Goal: Information Seeking & Learning: Learn about a topic

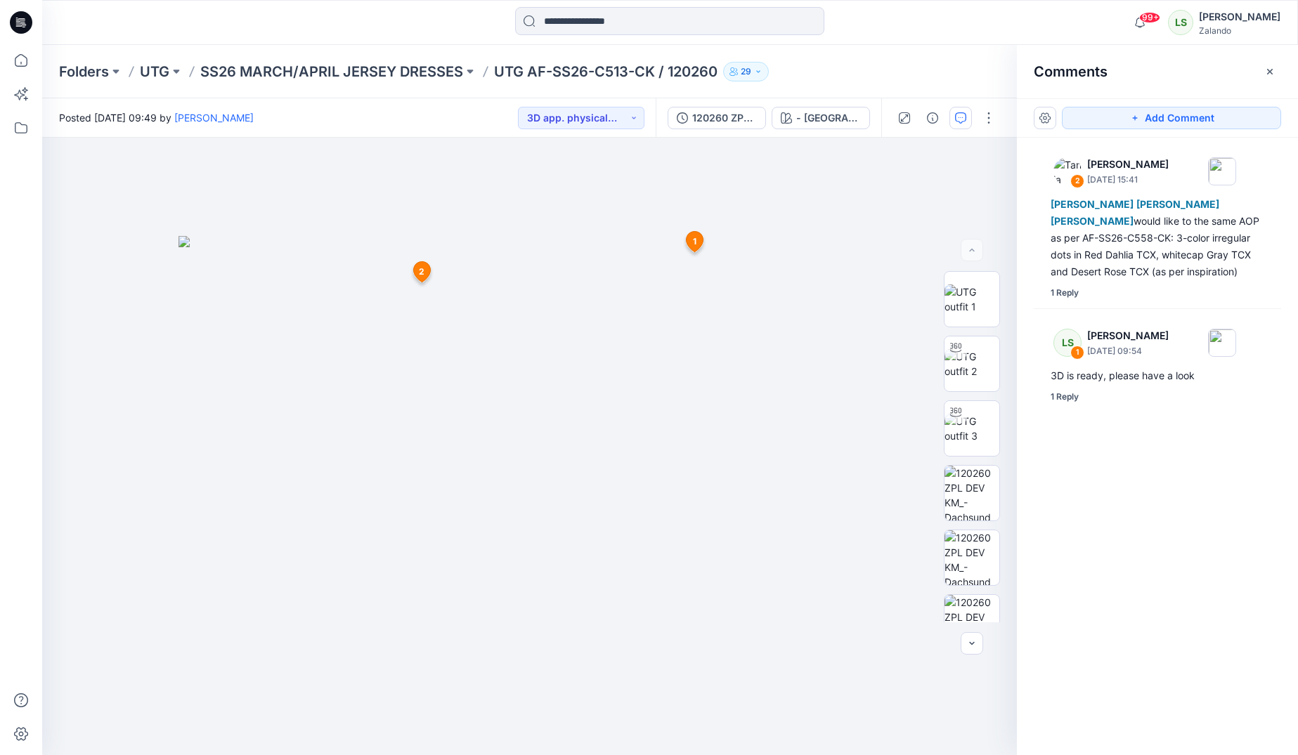
scroll to position [98, 0]
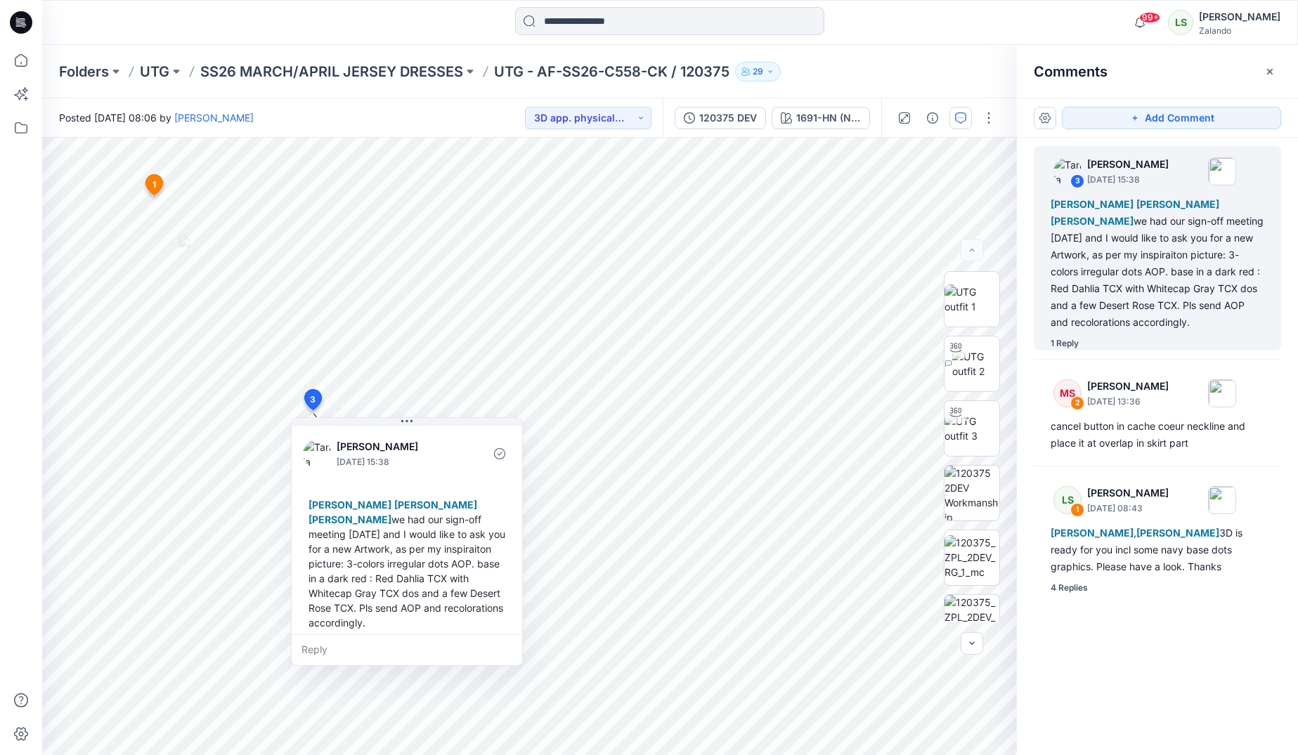
scroll to position [143, 0]
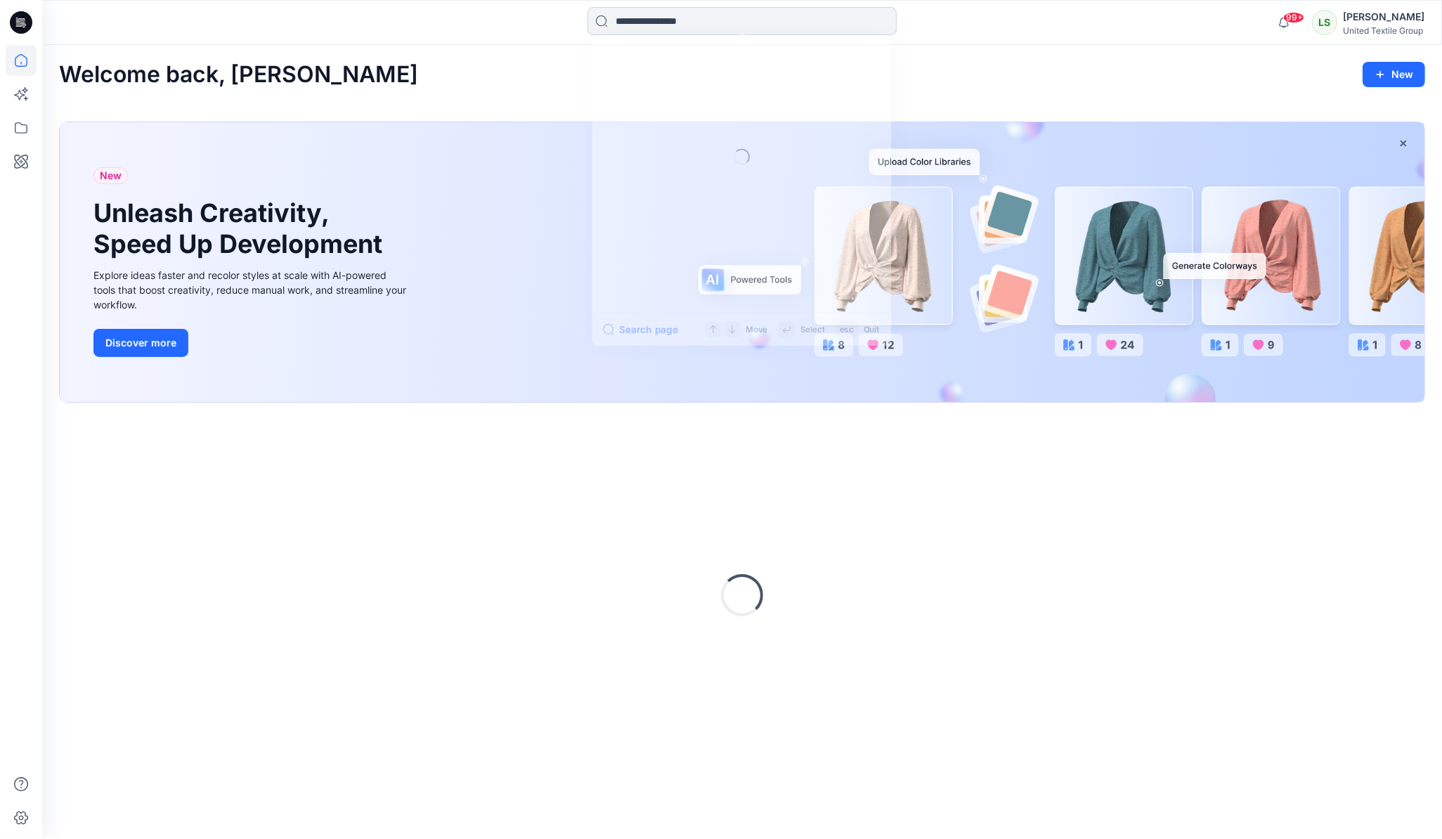
click at [693, 26] on input at bounding box center [742, 21] width 309 height 28
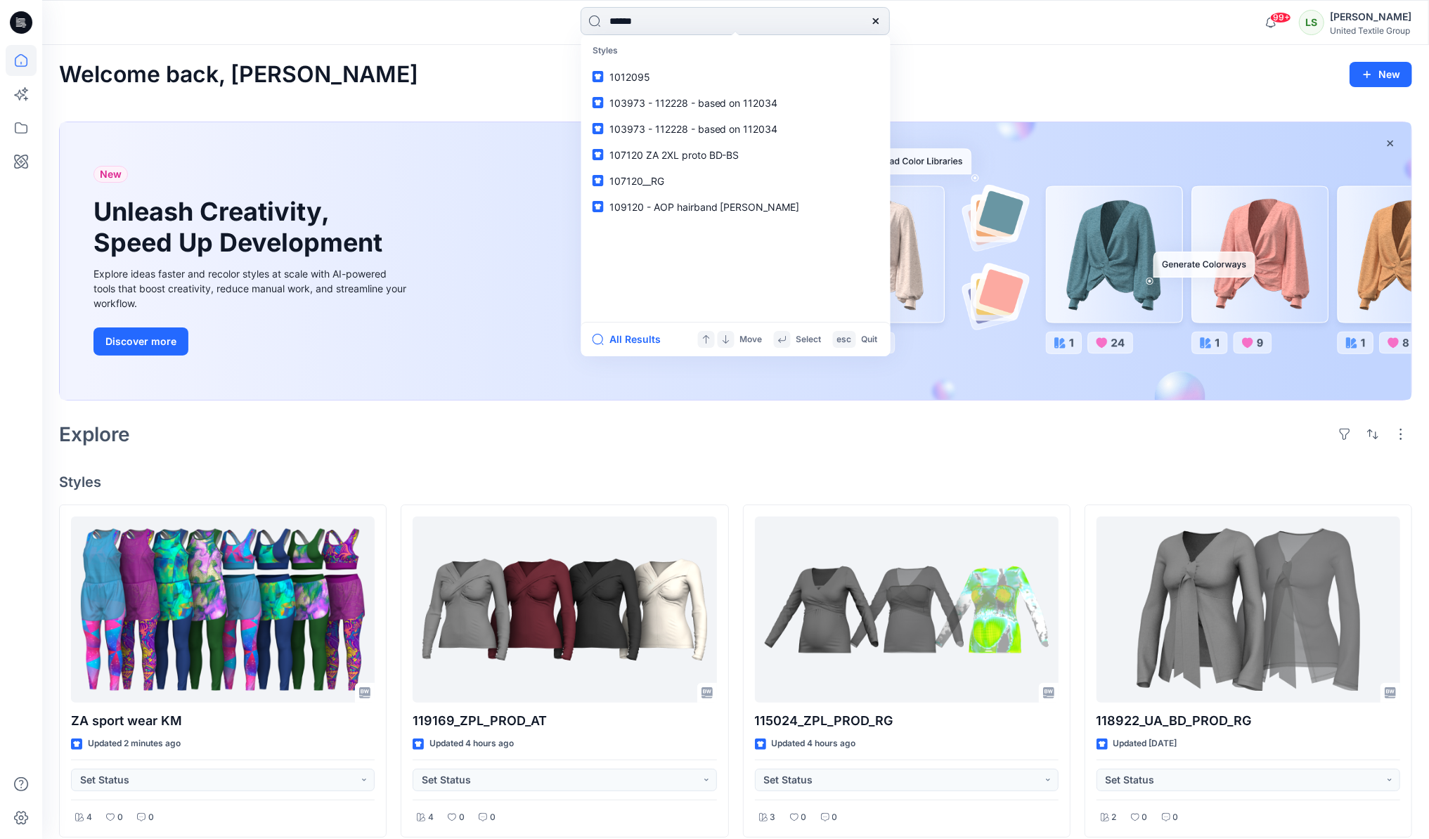
type input "******"
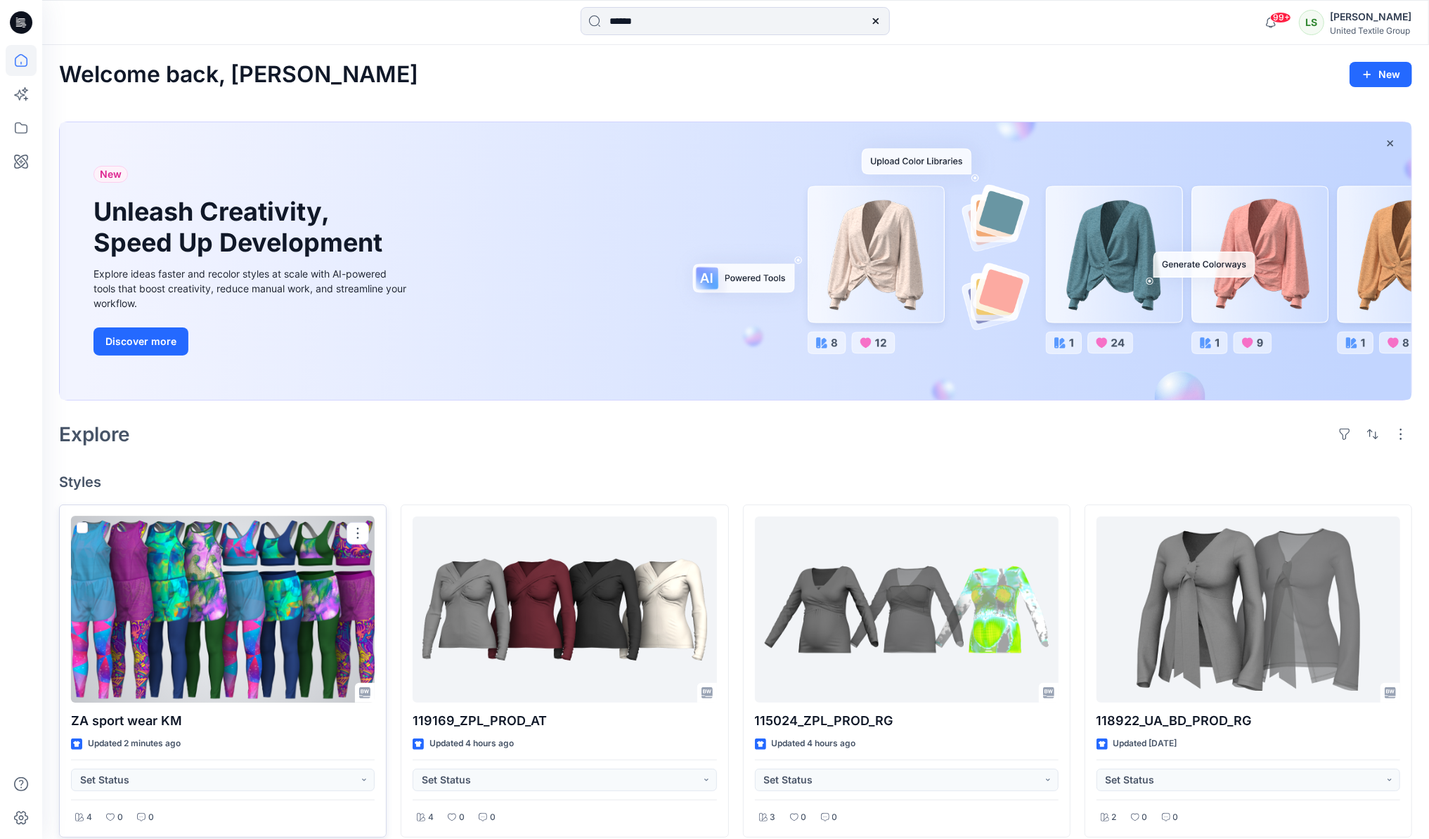
click at [209, 536] on div at bounding box center [223, 610] width 304 height 187
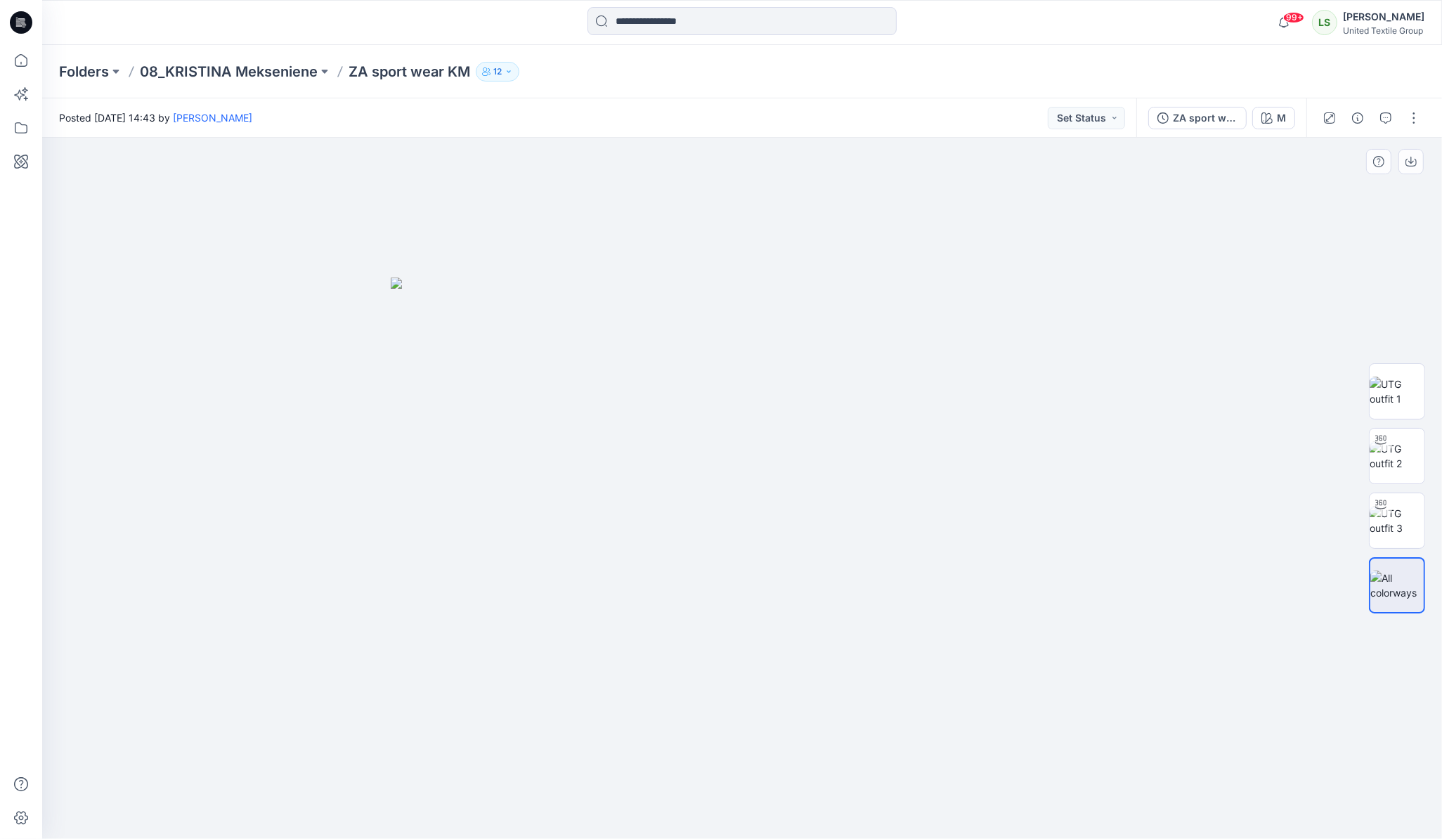
click at [696, 441] on img at bounding box center [742, 559] width 703 height 562
click at [642, 443] on img at bounding box center [742, 559] width 703 height 562
click at [640, 320] on img at bounding box center [742, 559] width 703 height 562
click at [1386, 452] on img at bounding box center [1397, 456] width 55 height 30
click at [1391, 387] on img at bounding box center [1397, 392] width 55 height 30
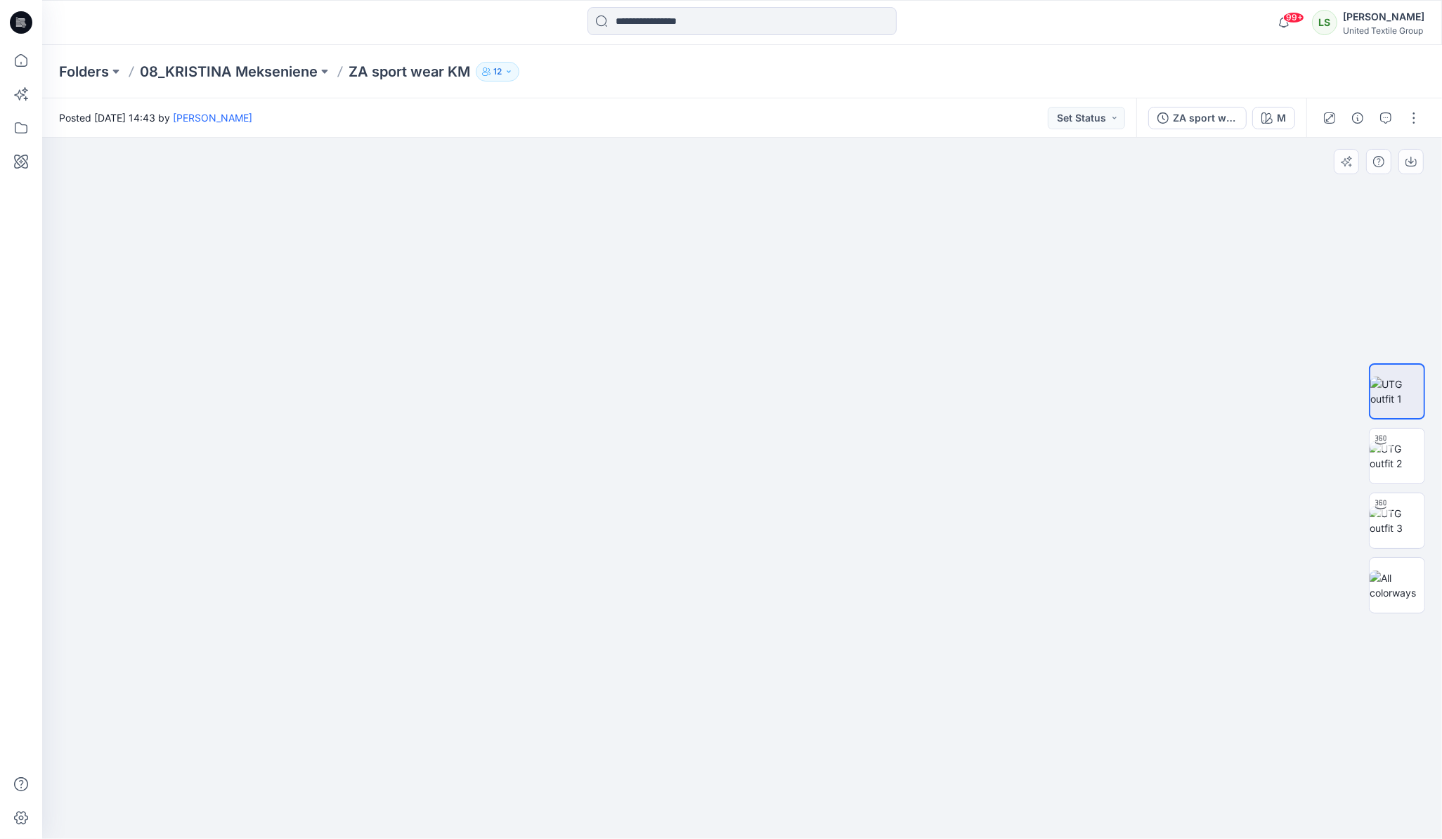
drag, startPoint x: 690, startPoint y: 287, endPoint x: 673, endPoint y: 692, distance: 405.9
click at [673, 692] on img at bounding box center [724, 331] width 2108 height 1015
drag, startPoint x: 733, startPoint y: 388, endPoint x: 729, endPoint y: 550, distance: 162.4
click at [729, 550] on img at bounding box center [720, 420] width 2108 height 837
click at [1407, 578] on img at bounding box center [1397, 586] width 55 height 30
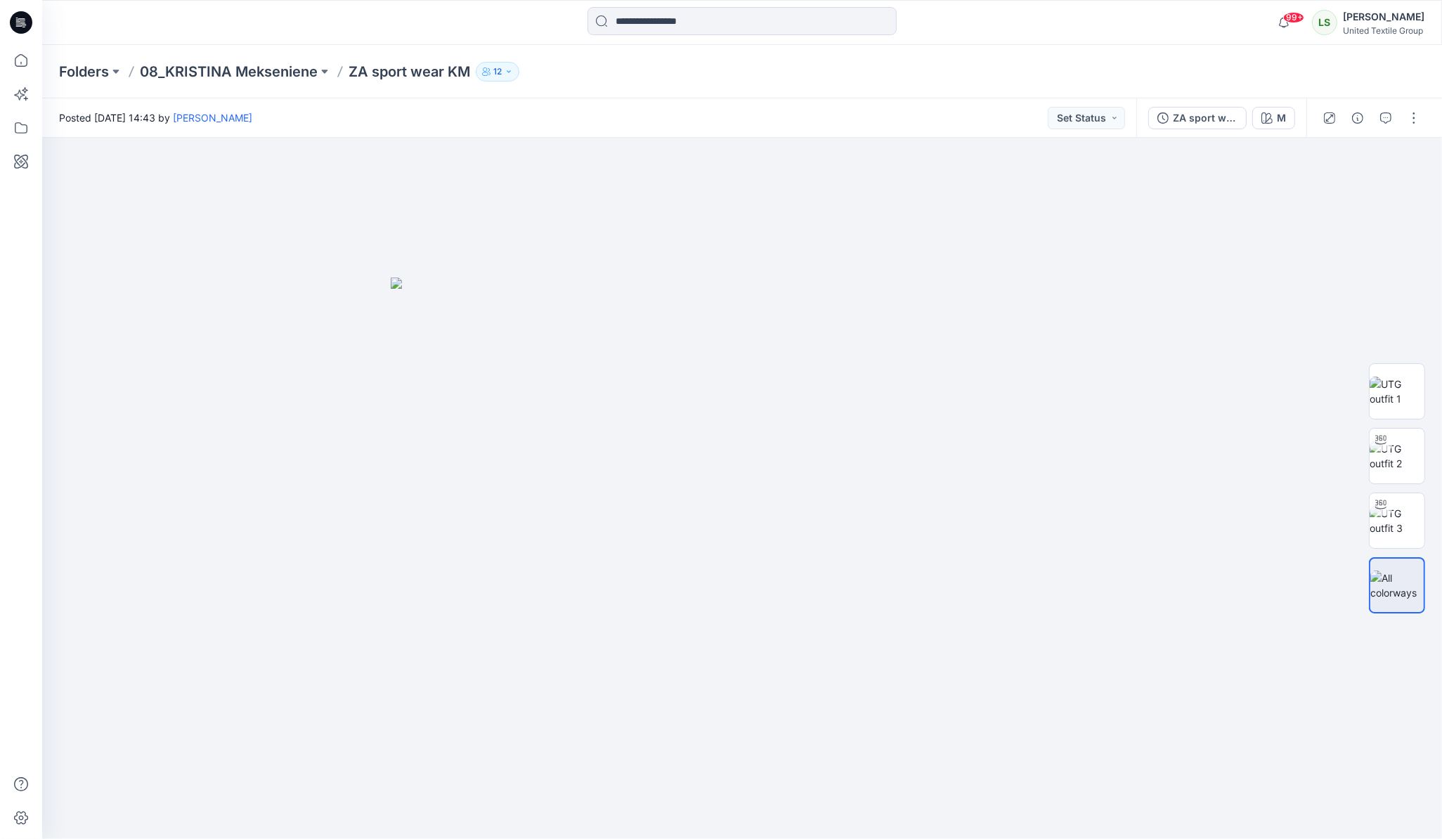
click at [19, 30] on icon at bounding box center [21, 22] width 22 height 22
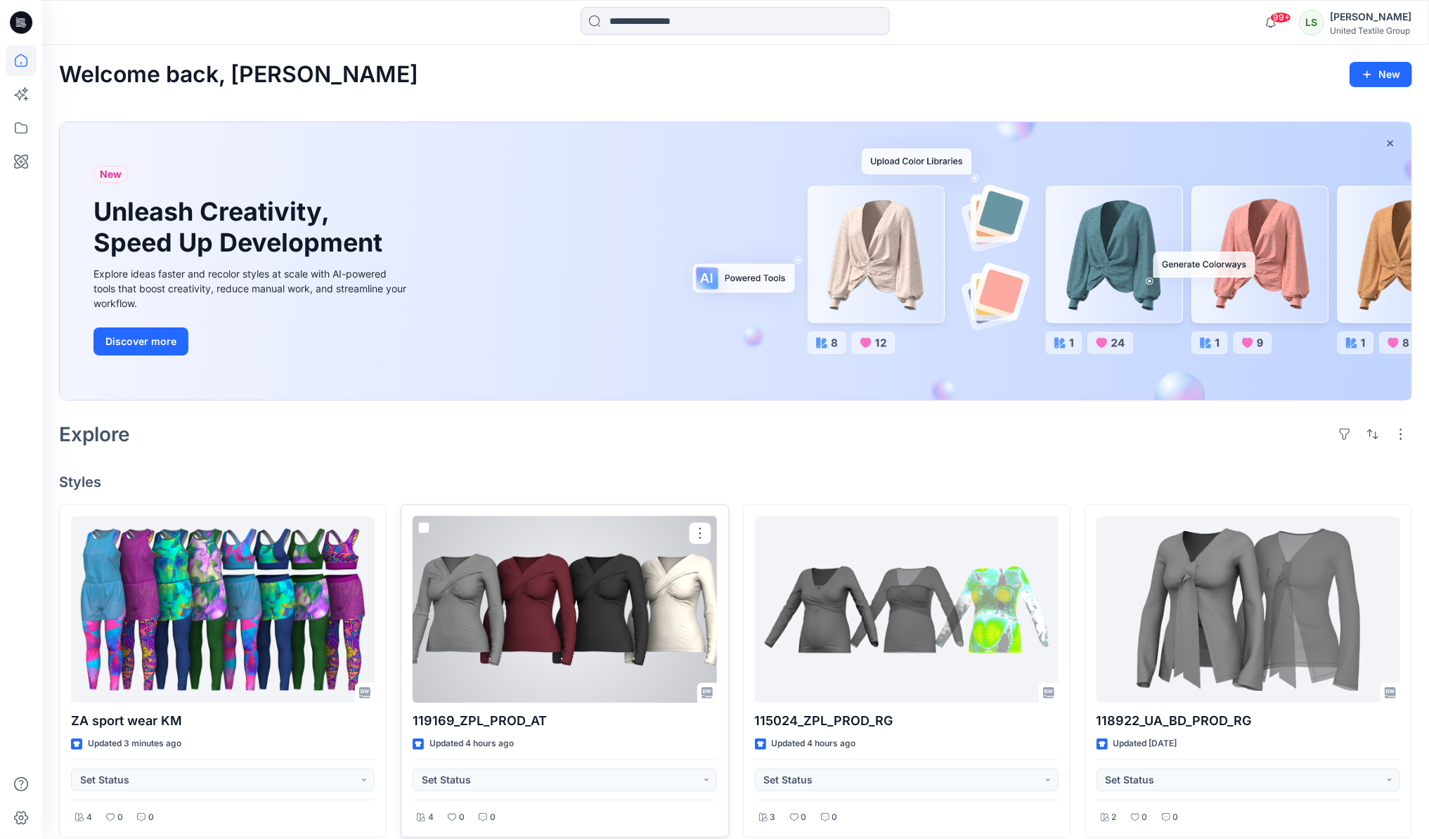
click at [521, 599] on div at bounding box center [565, 610] width 304 height 187
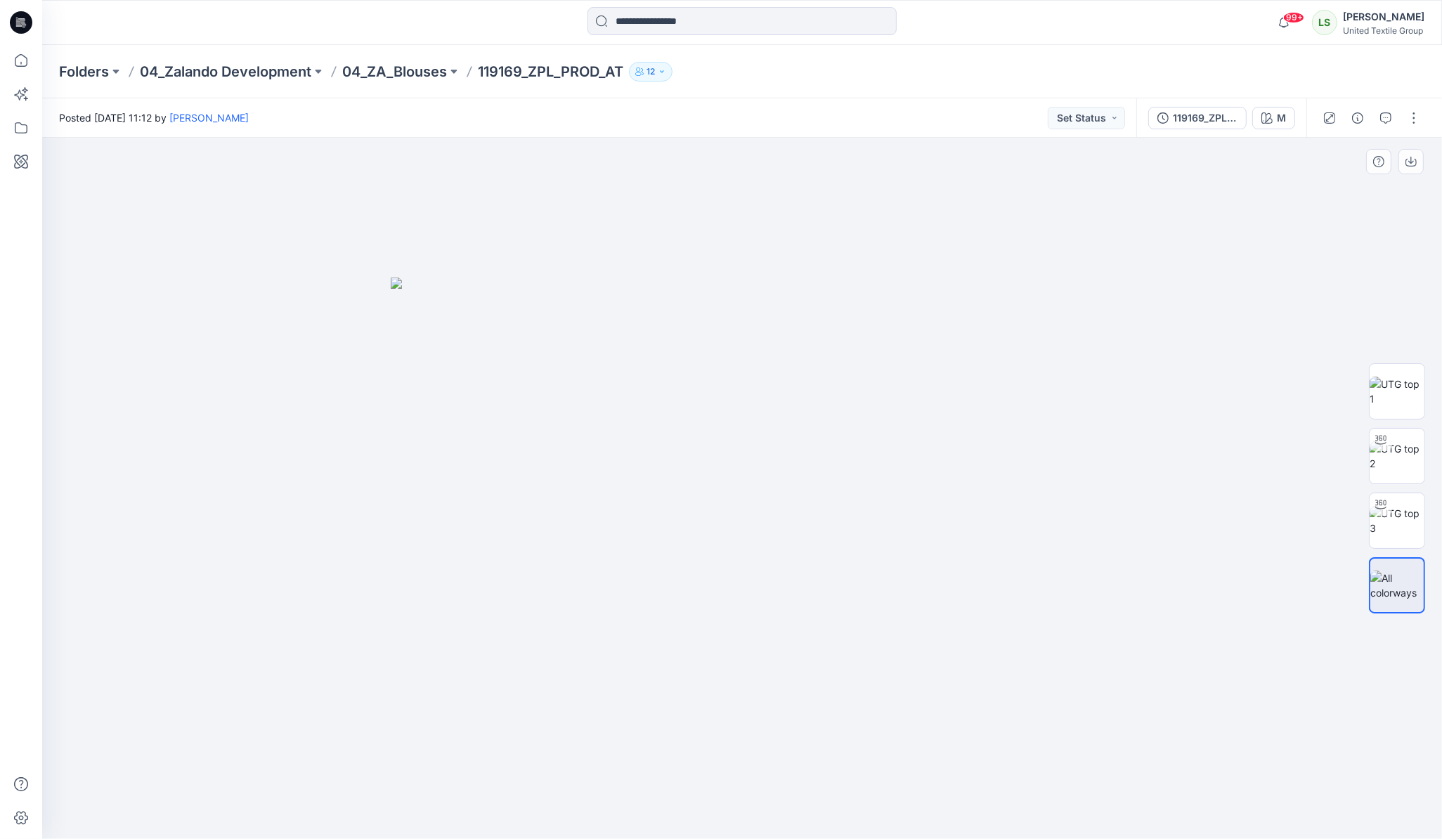
click at [508, 424] on img at bounding box center [742, 559] width 703 height 562
click at [19, 27] on icon at bounding box center [21, 22] width 22 height 22
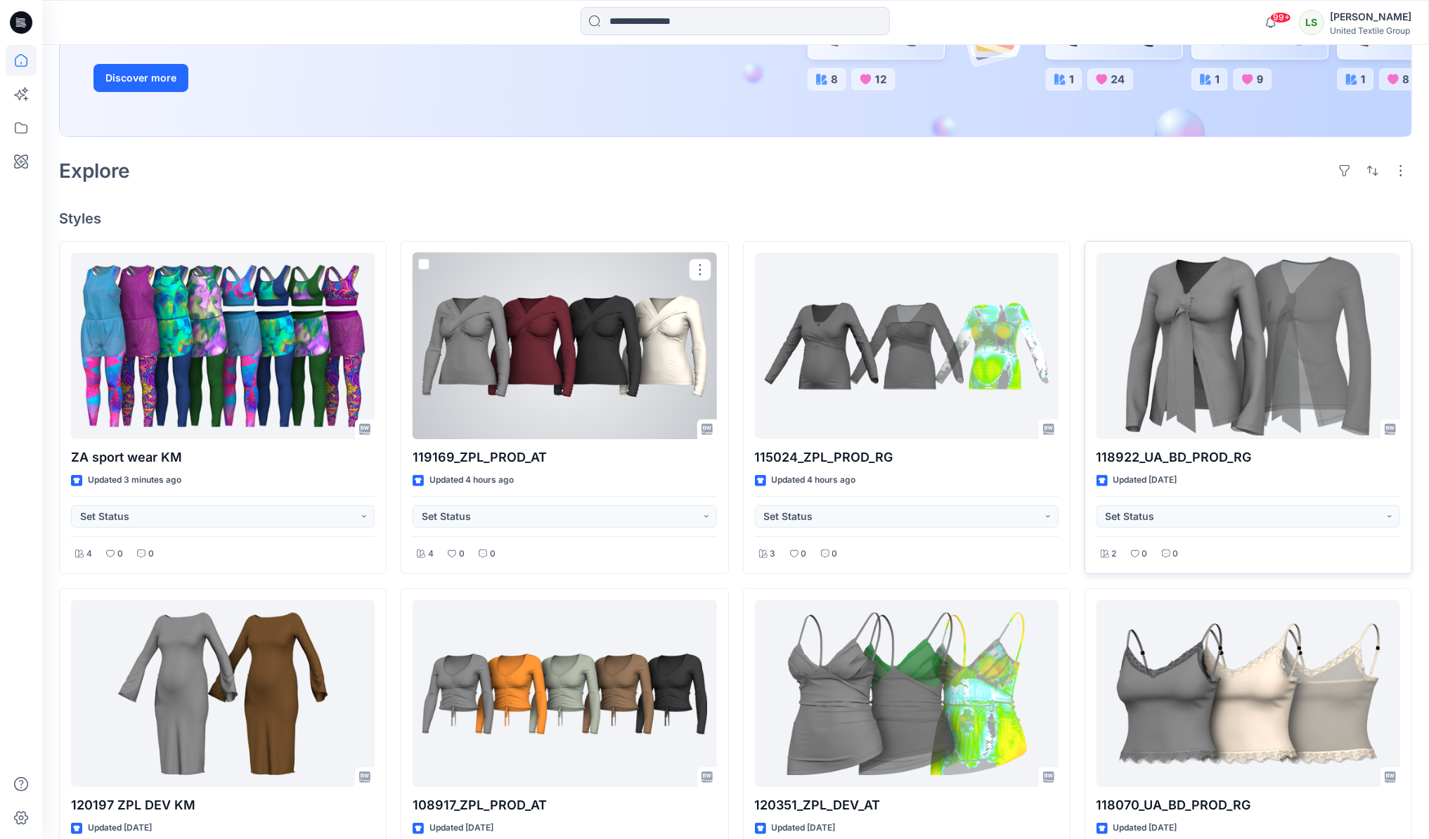
scroll to position [216, 0]
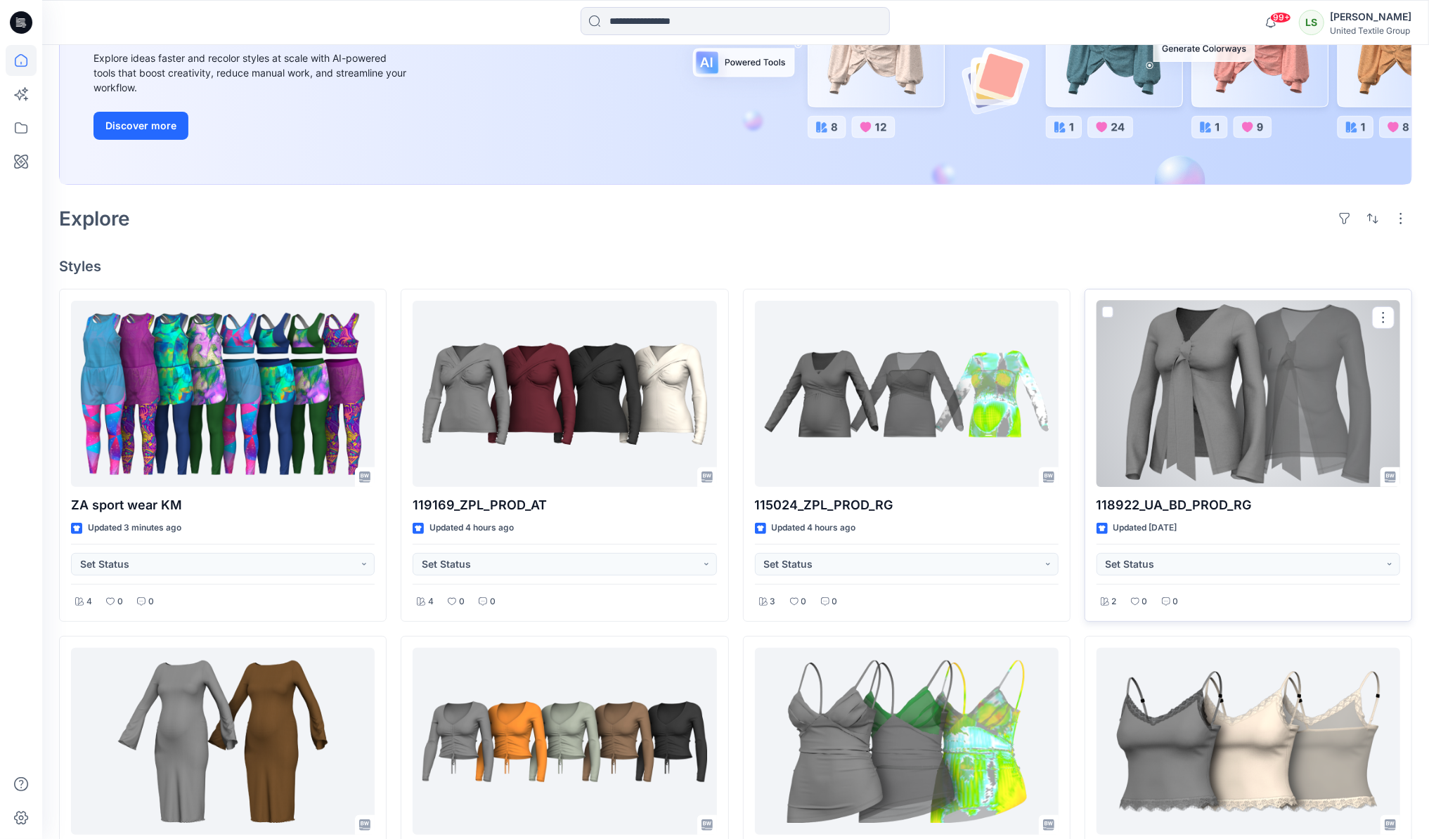
click at [1325, 445] on div at bounding box center [1248, 394] width 304 height 187
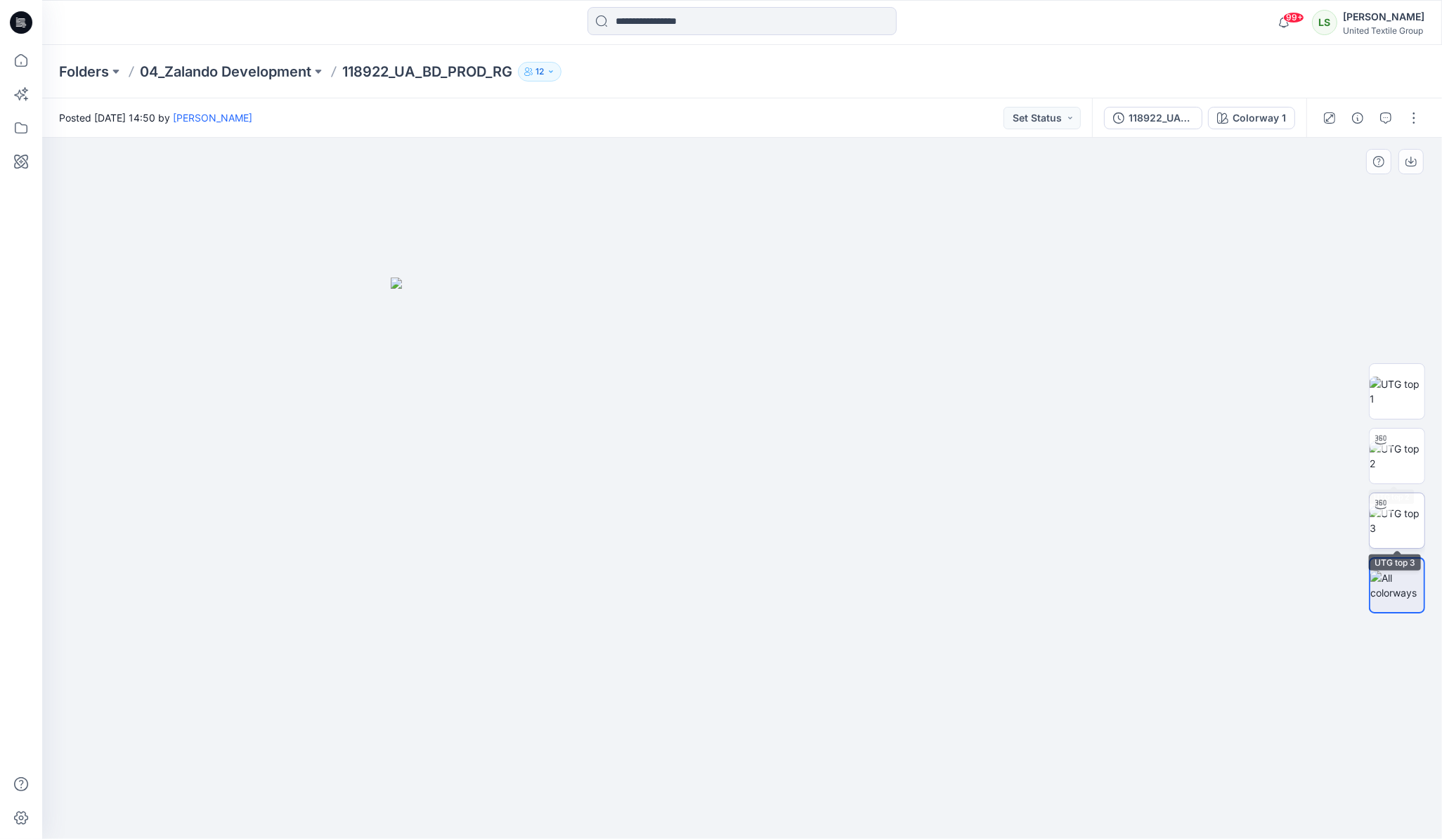
click at [1392, 528] on img at bounding box center [1397, 521] width 55 height 30
click at [18, 15] on icon at bounding box center [21, 22] width 22 height 22
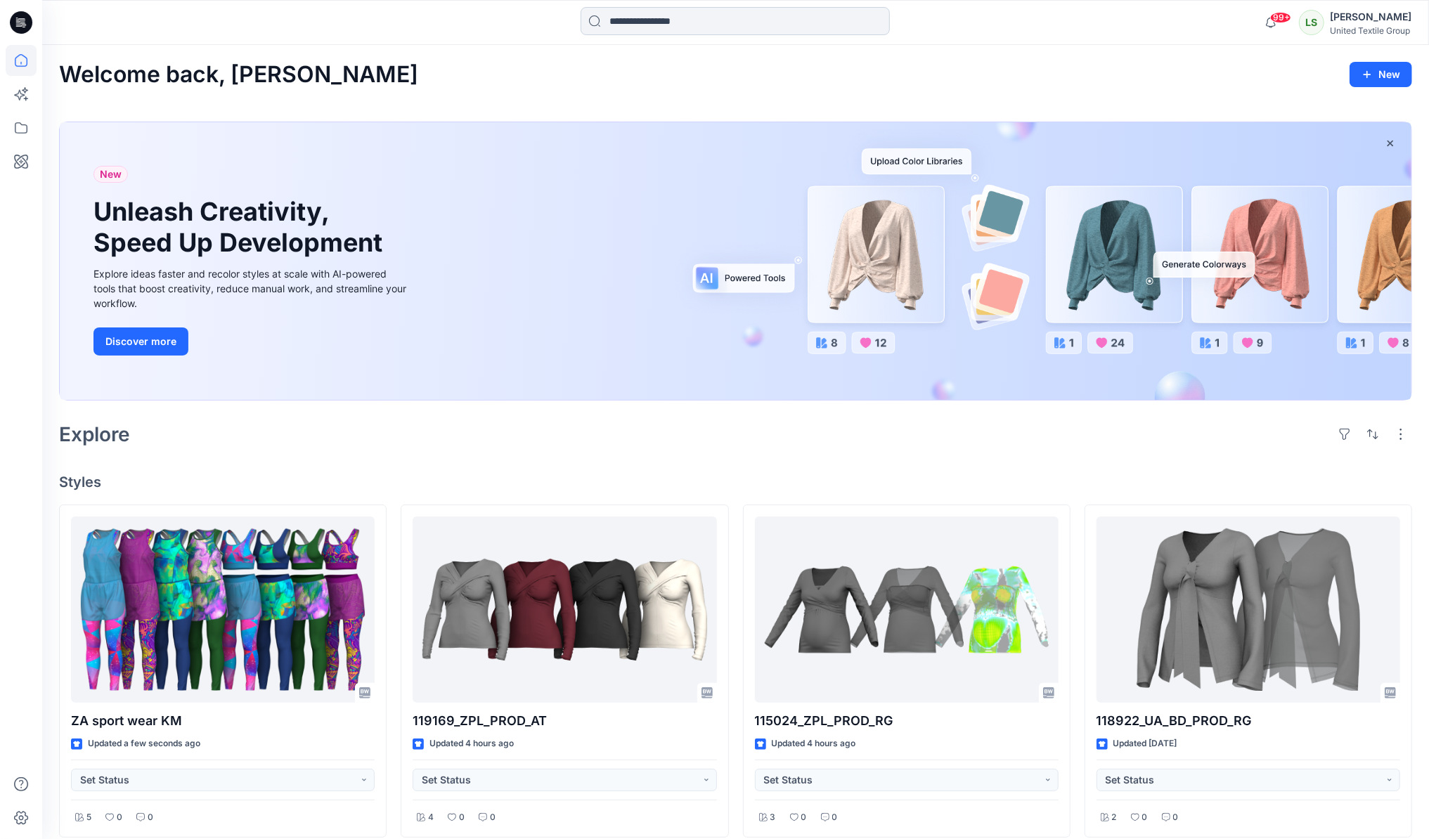
click at [663, 28] on input at bounding box center [734, 21] width 309 height 28
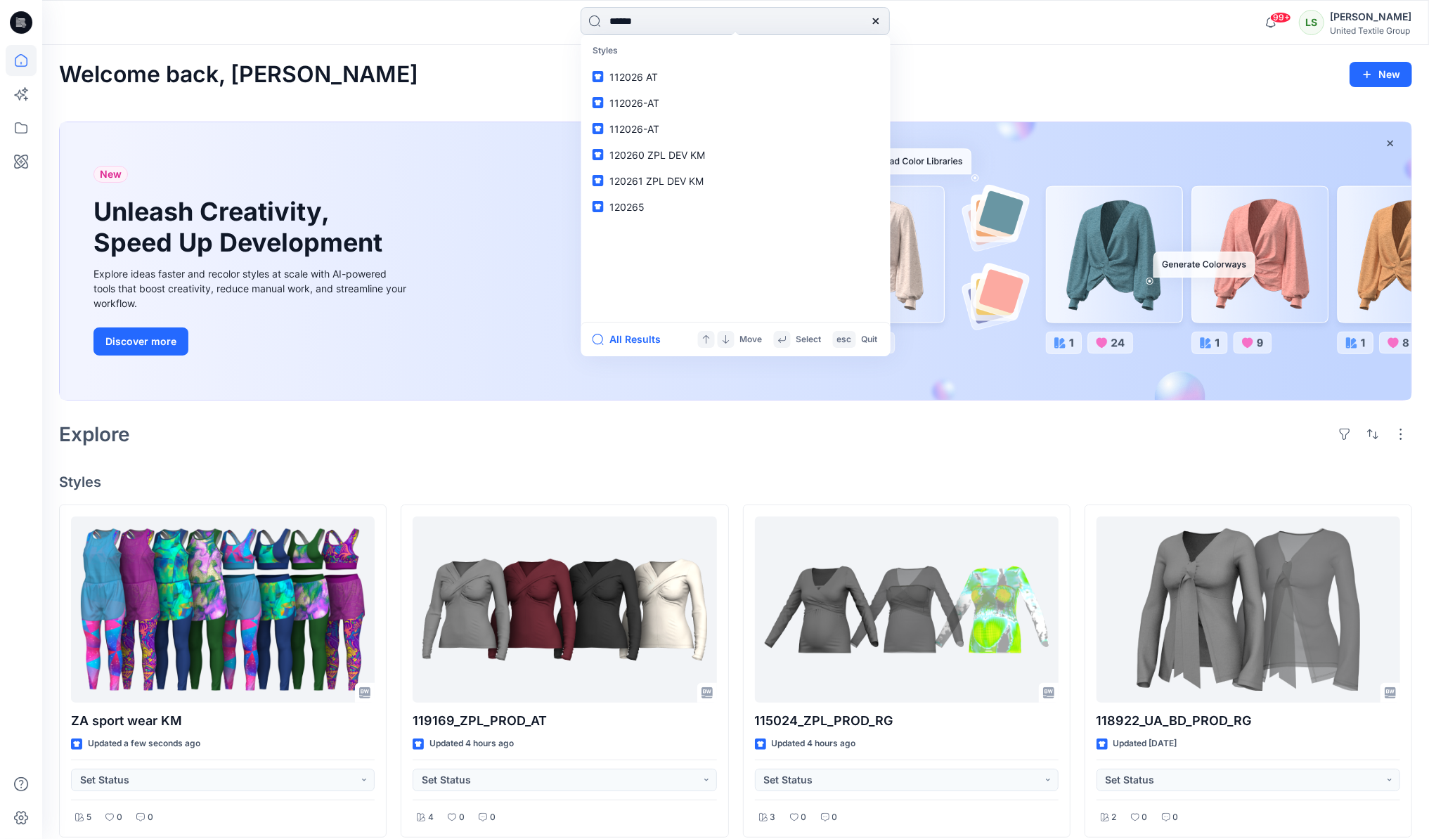
type input "******"
click at [633, 76] on mark "120296" at bounding box center [628, 77] width 39 height 16
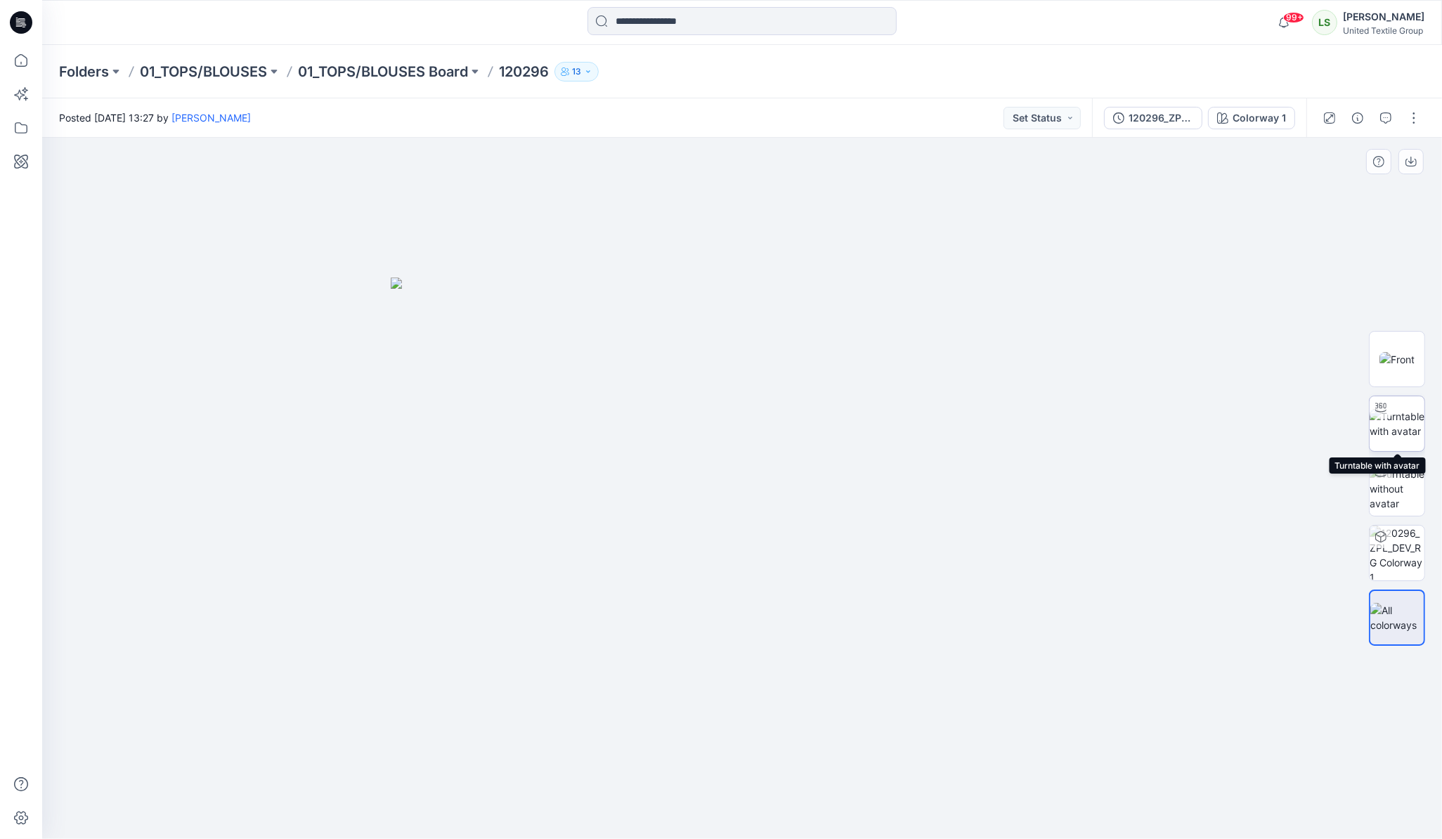
click at [1387, 429] on img at bounding box center [1397, 424] width 55 height 30
drag, startPoint x: 850, startPoint y: 817, endPoint x: 818, endPoint y: 819, distance: 32.4
click at [818, 819] on icon at bounding box center [743, 797] width 425 height 53
click at [715, 797] on foreignobject at bounding box center [713, 799] width 16 height 16
drag, startPoint x: 673, startPoint y: 297, endPoint x: 647, endPoint y: 637, distance: 340.4
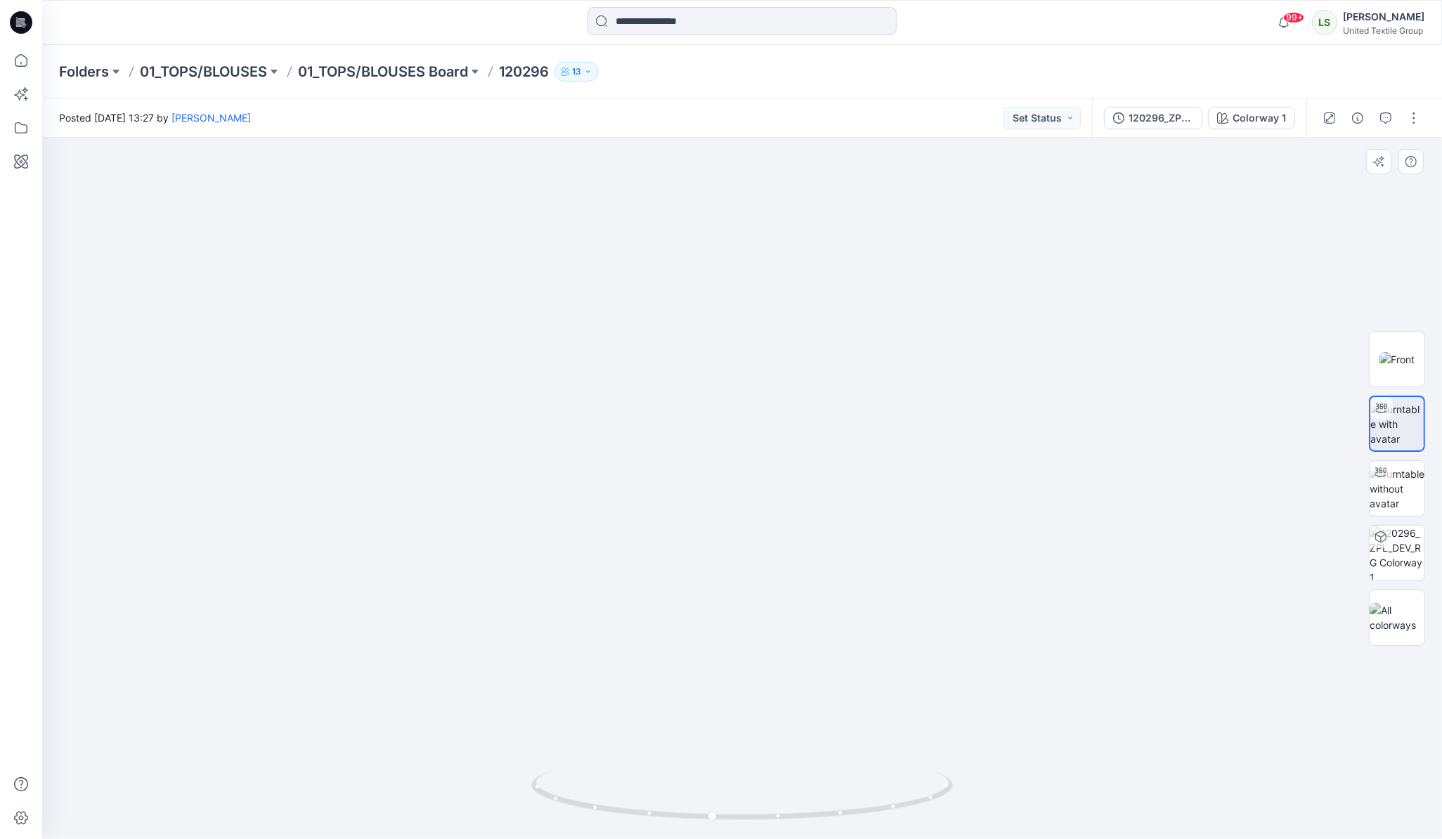
click at [647, 637] on img at bounding box center [716, 264] width 2273 height 1150
click at [714, 799] on foreignobject at bounding box center [713, 799] width 16 height 16
drag, startPoint x: 834, startPoint y: 819, endPoint x: 684, endPoint y: 817, distance: 150.4
click at [684, 817] on icon at bounding box center [743, 797] width 425 height 53
click at [1115, 489] on img at bounding box center [716, 265] width 2273 height 1148
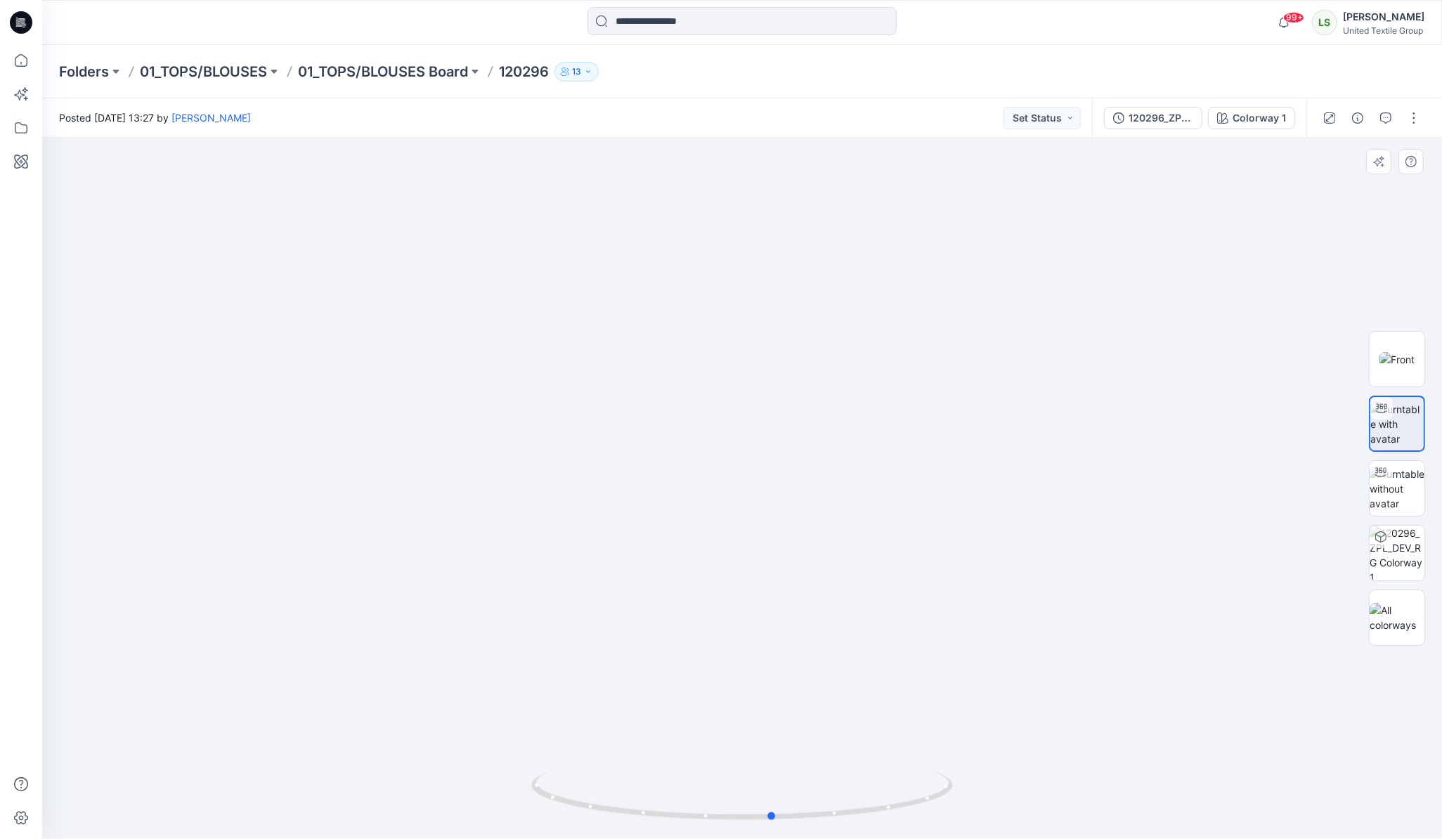
drag, startPoint x: 622, startPoint y: 812, endPoint x: 827, endPoint y: 744, distance: 216.2
click at [833, 769] on div at bounding box center [742, 804] width 422 height 70
